Goal: Task Accomplishment & Management: Use online tool/utility

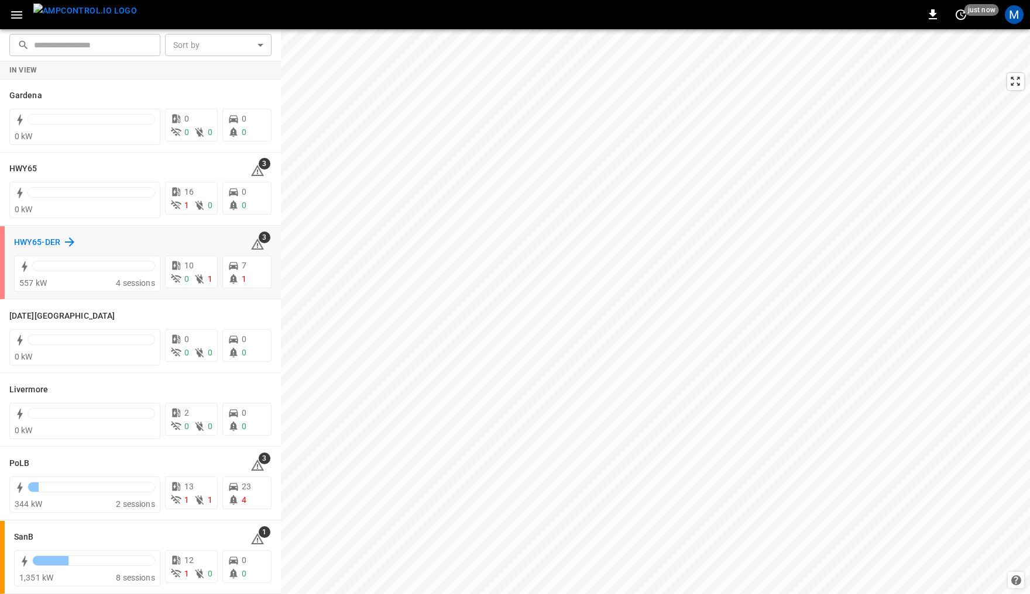
click at [42, 238] on h6 "HWY65-DER" at bounding box center [37, 242] width 46 height 13
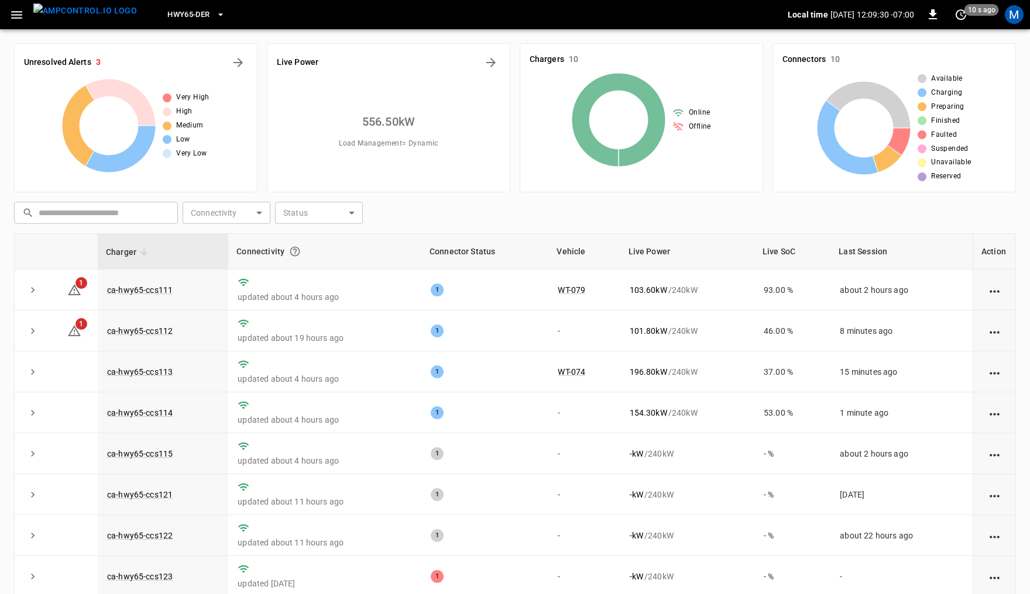
click at [15, 13] on icon "button" at bounding box center [16, 15] width 15 height 15
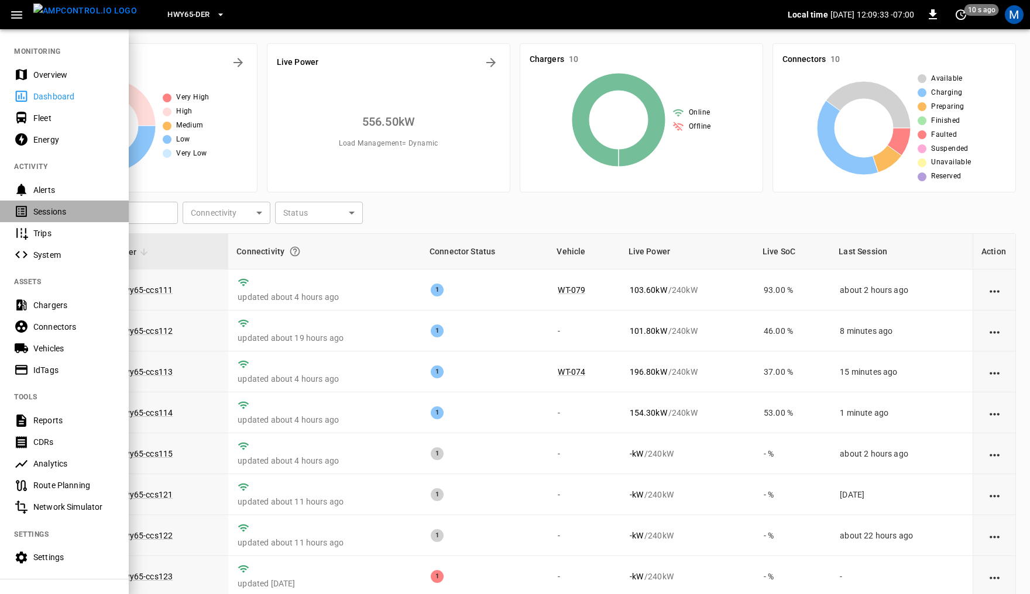
click at [59, 213] on div "Sessions" at bounding box center [73, 212] width 81 height 12
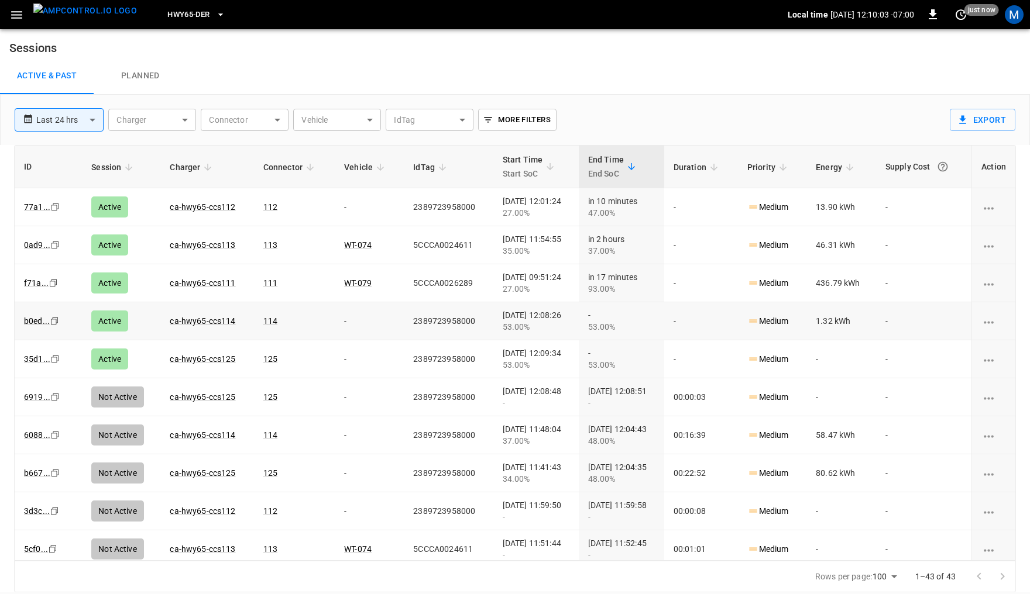
click at [53, 318] on icon "Copy" at bounding box center [54, 321] width 9 height 9
click at [56, 359] on icon "Copy" at bounding box center [54, 359] width 9 height 9
click at [54, 243] on icon "Copy" at bounding box center [54, 244] width 9 height 9
click at [34, 318] on link "b0ed ..." at bounding box center [37, 321] width 30 height 14
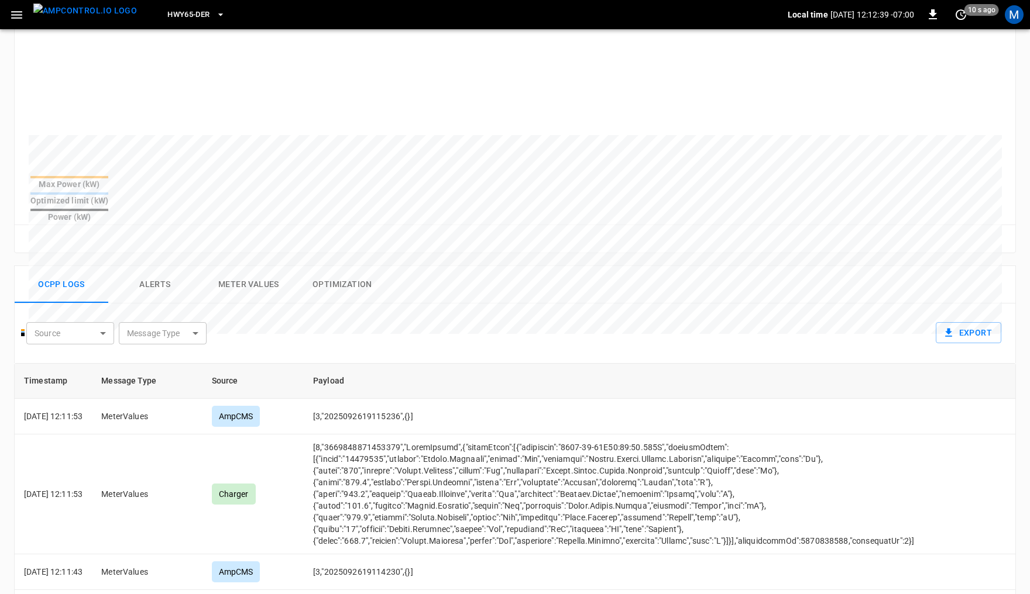
scroll to position [311, 0]
click at [262, 265] on button "Meter Values" at bounding box center [249, 283] width 94 height 37
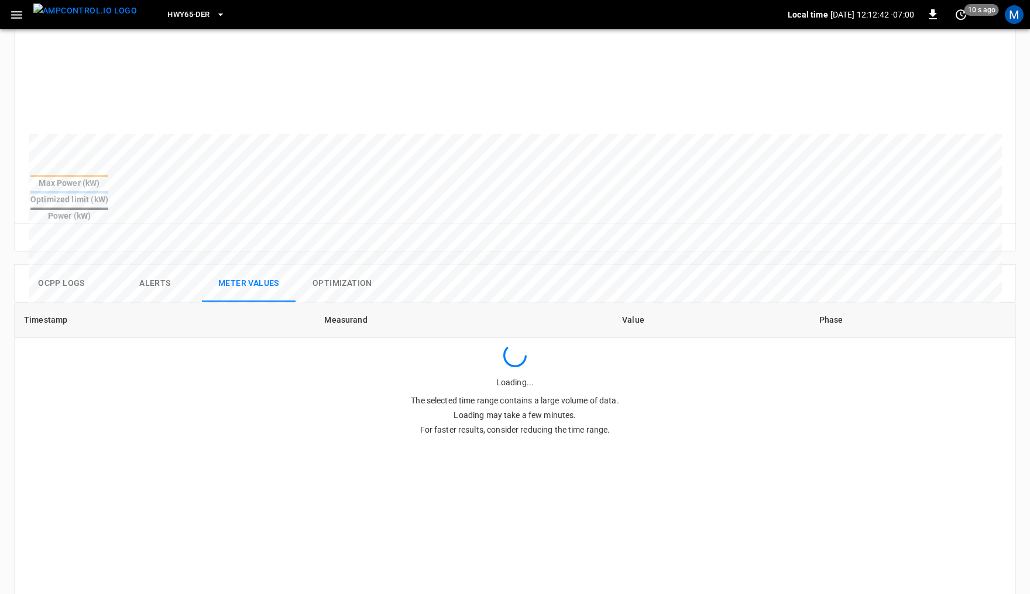
click at [167, 265] on button "Alerts" at bounding box center [155, 283] width 94 height 37
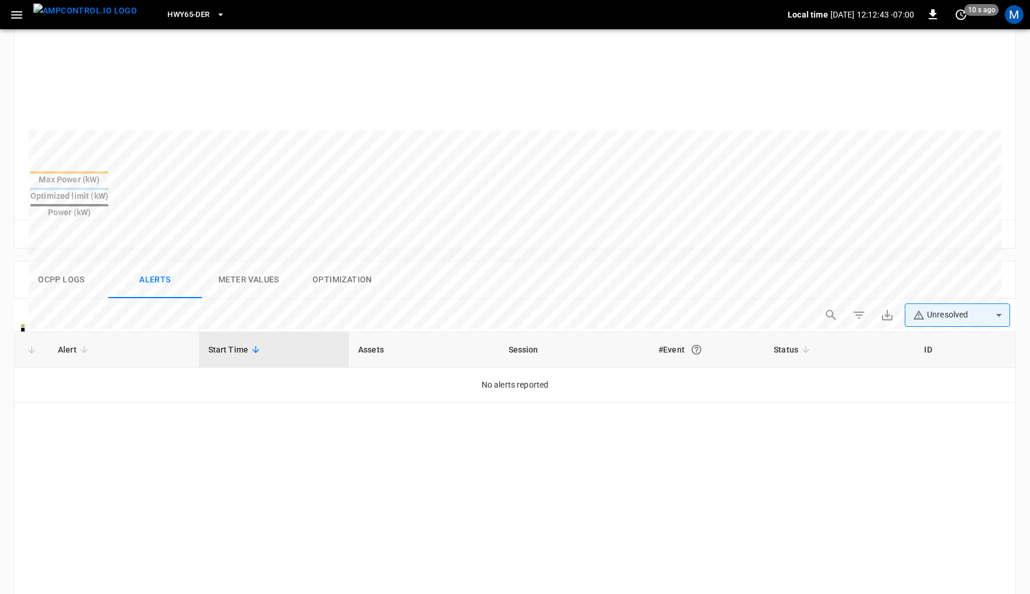
scroll to position [314, 0]
click at [73, 262] on button "Ocpp logs" at bounding box center [62, 280] width 94 height 37
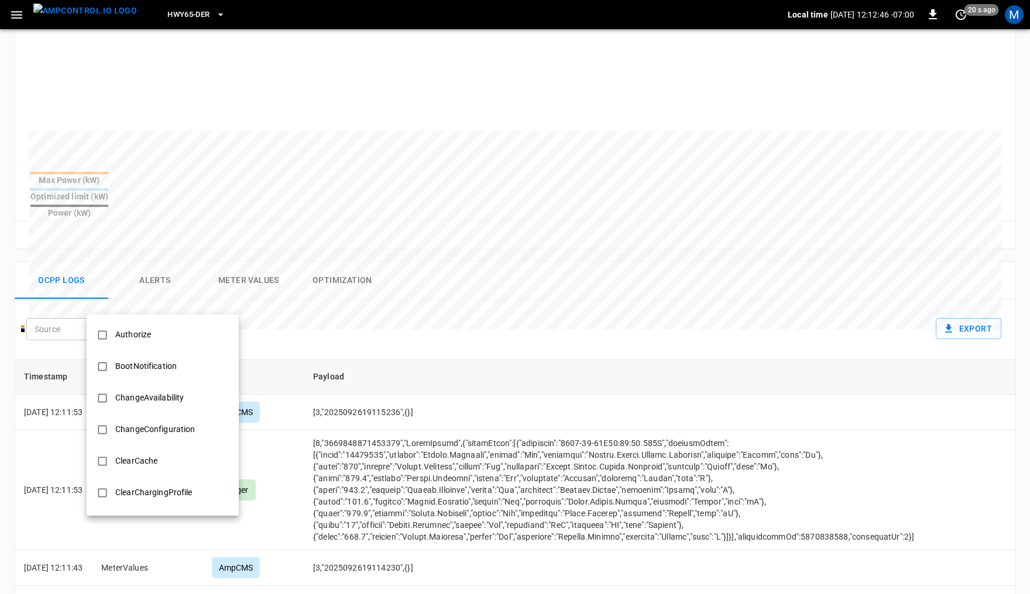
click at [193, 300] on body "HWY65-DER Local time 2025-09-26 12:12:46 -07:00 0 20 s ago M Session b0ed ... C…" at bounding box center [515, 253] width 1030 height 1135
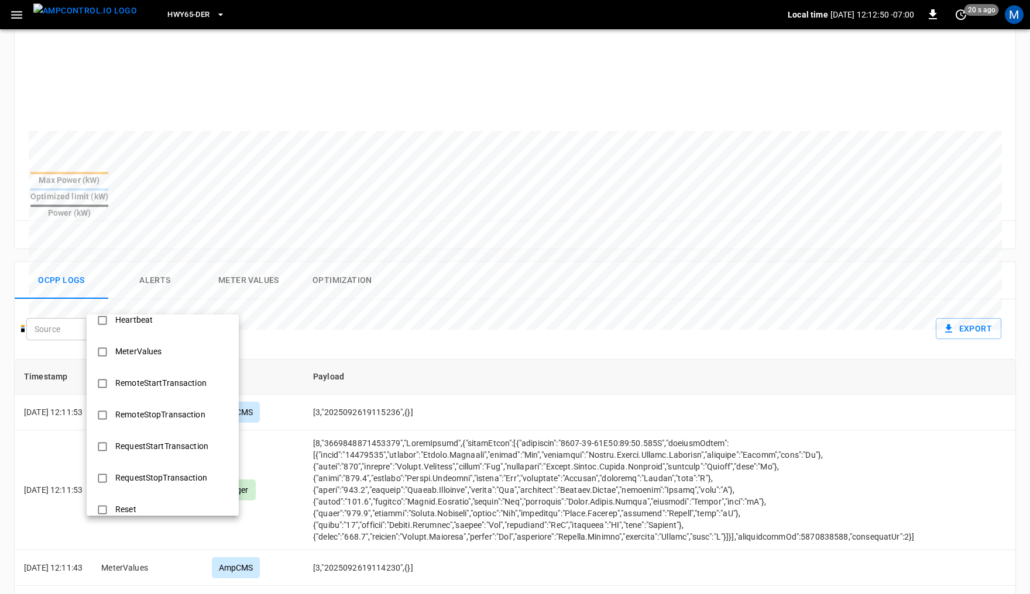
scroll to position [425, 0]
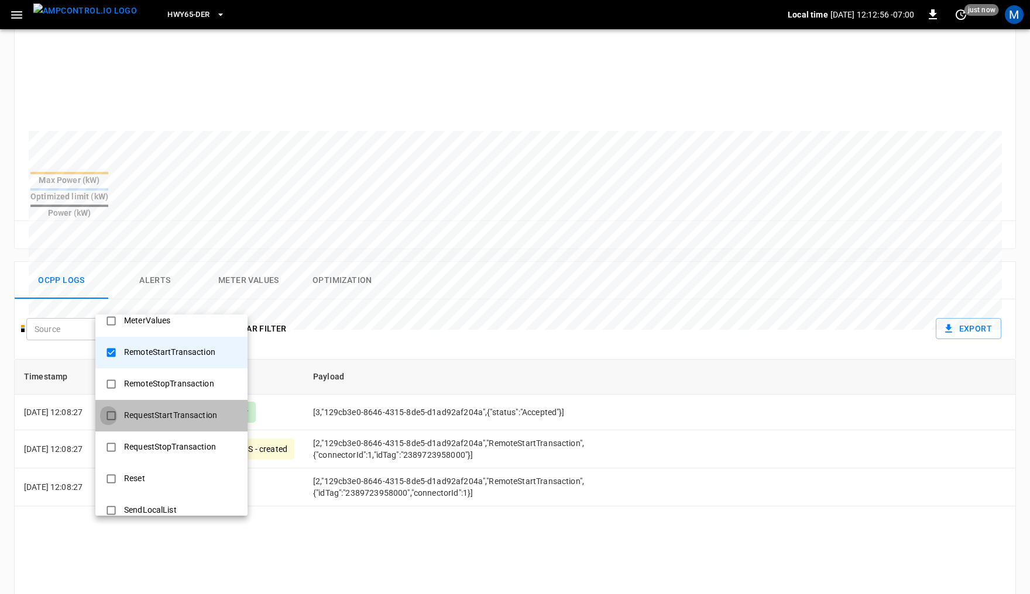
type input "**********"
click at [456, 355] on div at bounding box center [515, 297] width 1030 height 594
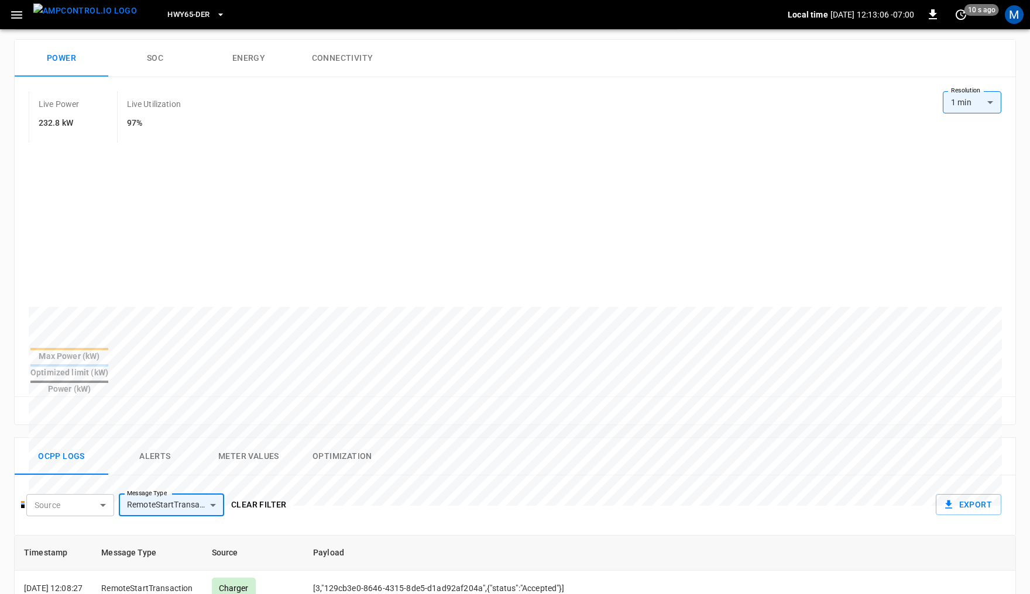
scroll to position [0, 0]
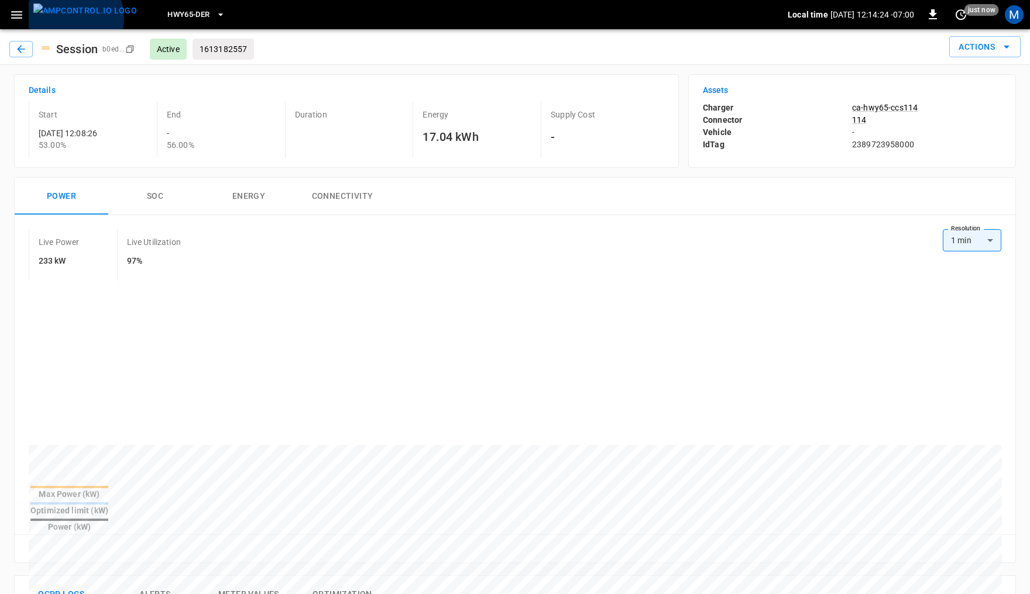
click at [74, 18] on img "menu" at bounding box center [85, 11] width 104 height 15
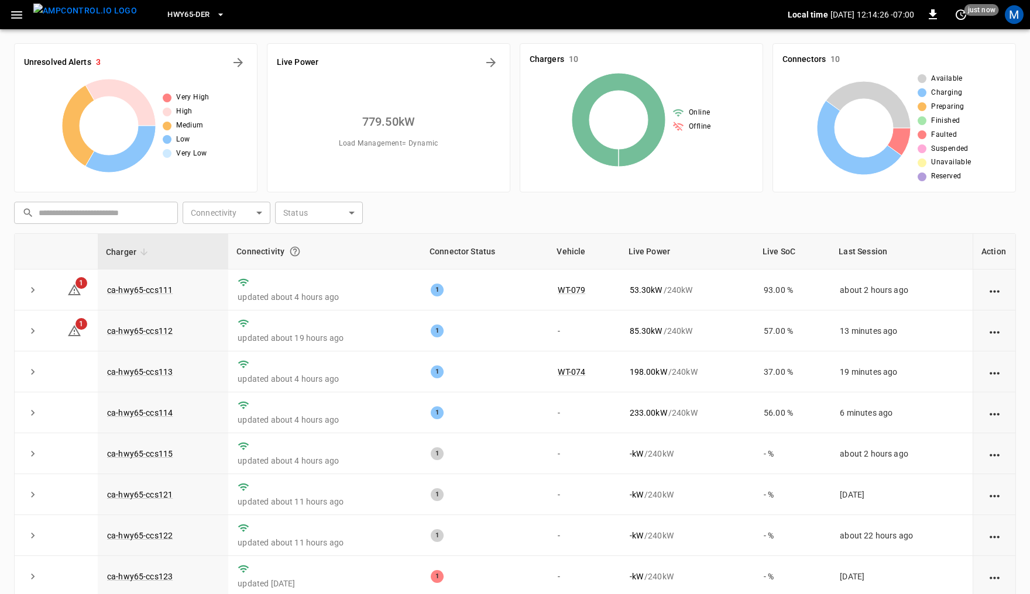
drag, startPoint x: 89, startPoint y: 15, endPoint x: 170, endPoint y: 4, distance: 81.5
click at [89, 15] on img "menu" at bounding box center [85, 11] width 104 height 15
click at [66, 16] on img "menu" at bounding box center [85, 11] width 104 height 15
